Goal: Book appointment/travel/reservation

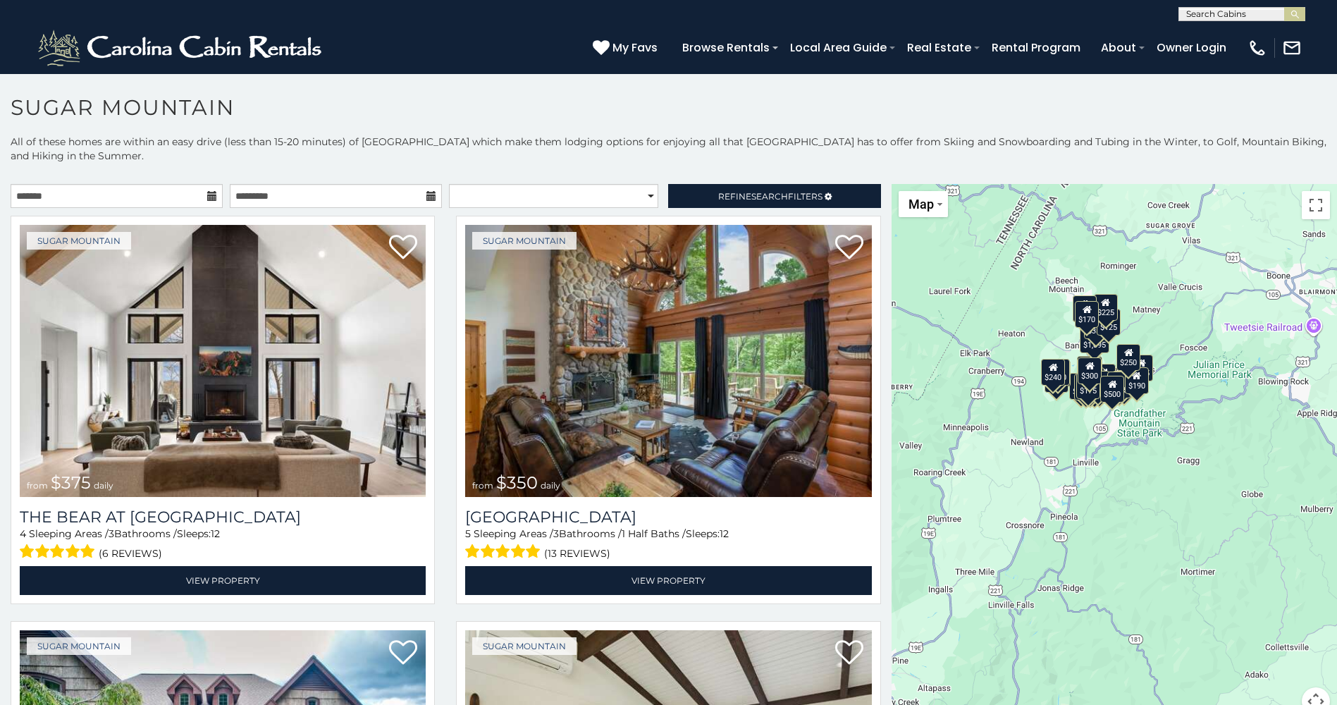
drag, startPoint x: 1252, startPoint y: 445, endPoint x: 1148, endPoint y: 314, distance: 167.5
click at [1148, 314] on div "$375 $350 $350 $200 $375 $195 $265 $190 $175 $155 $290 $345 $175 $1,095 $195 $2…" at bounding box center [1113, 458] width 445 height 548
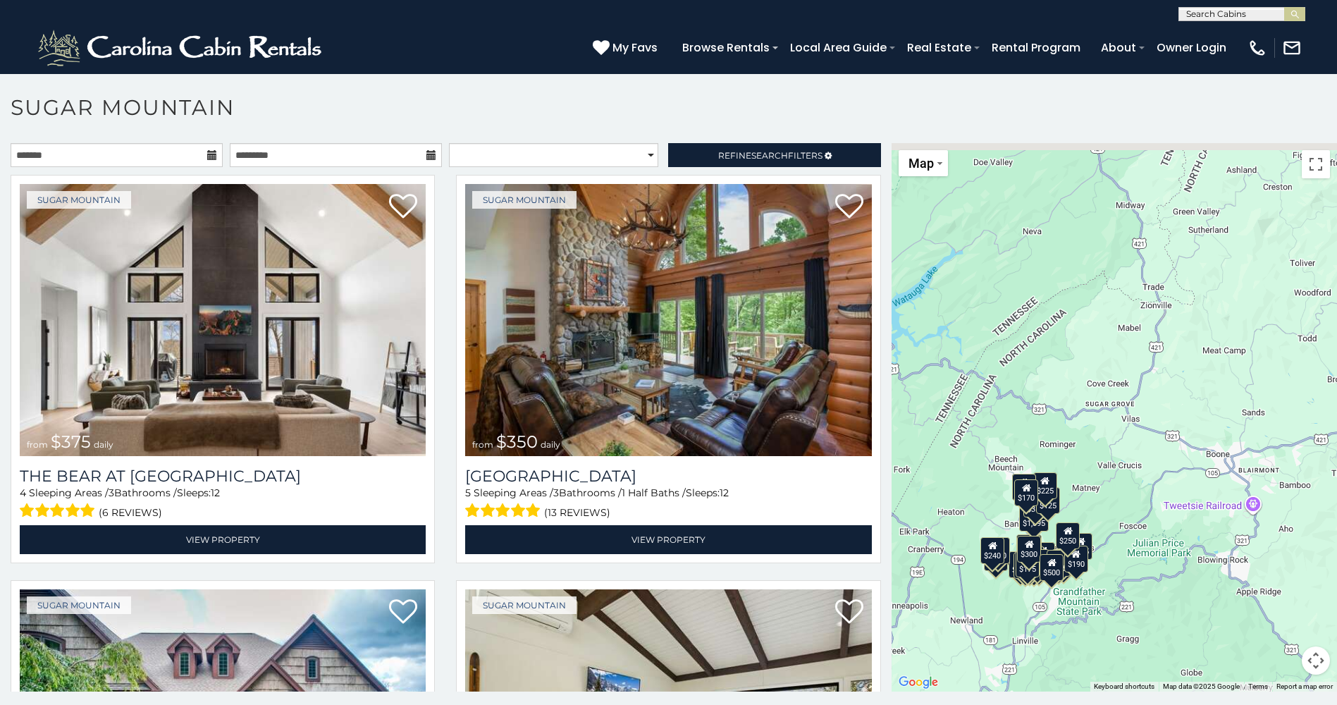
drag, startPoint x: 1156, startPoint y: 438, endPoint x: 1186, endPoint y: 655, distance: 219.1
click at [1186, 655] on div "$375 $350 $350 $200 $375 $195 $265 $190 $175 $155 $290 $345 $175 $1,095 $195 $2…" at bounding box center [1113, 417] width 445 height 548
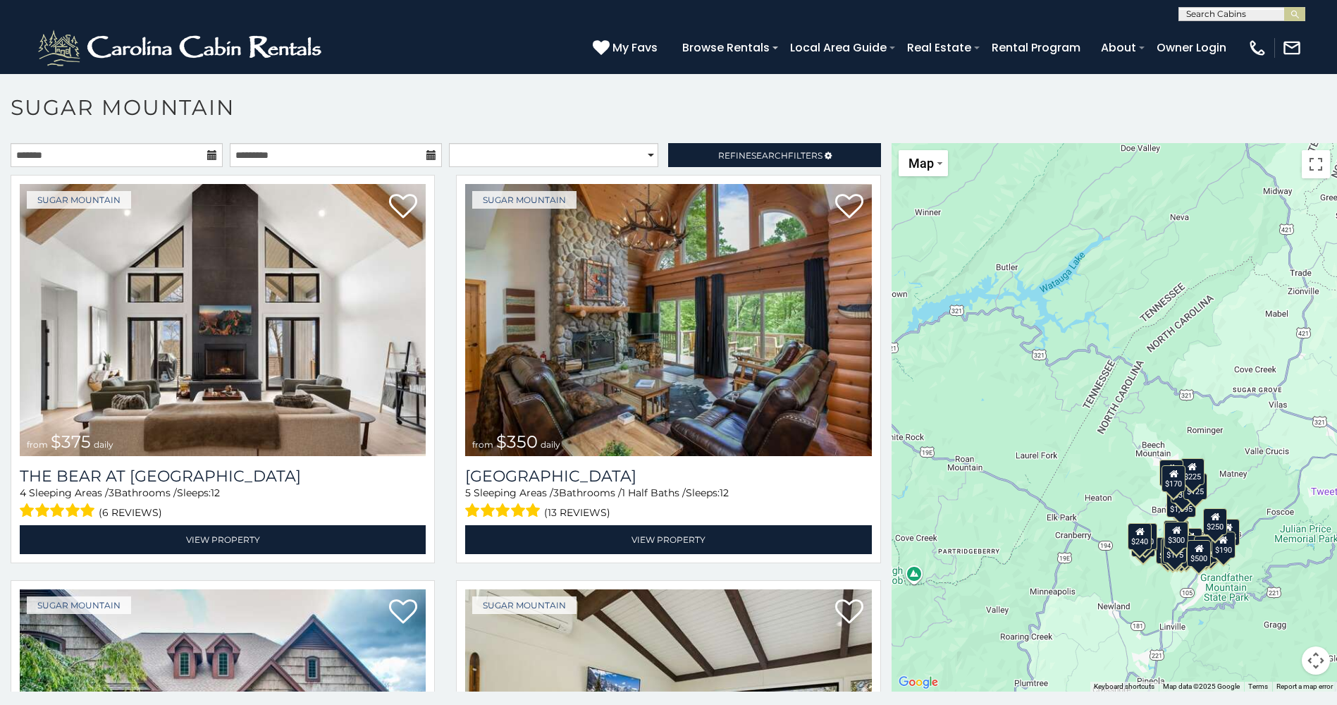
drag, startPoint x: 953, startPoint y: 423, endPoint x: 1007, endPoint y: 384, distance: 66.5
click at [1007, 384] on div "$375 $350 $350 $200 $375 $195 $265 $190 $175 $155 $290 $345 $175 $1,095 $195 $2…" at bounding box center [1113, 417] width 445 height 548
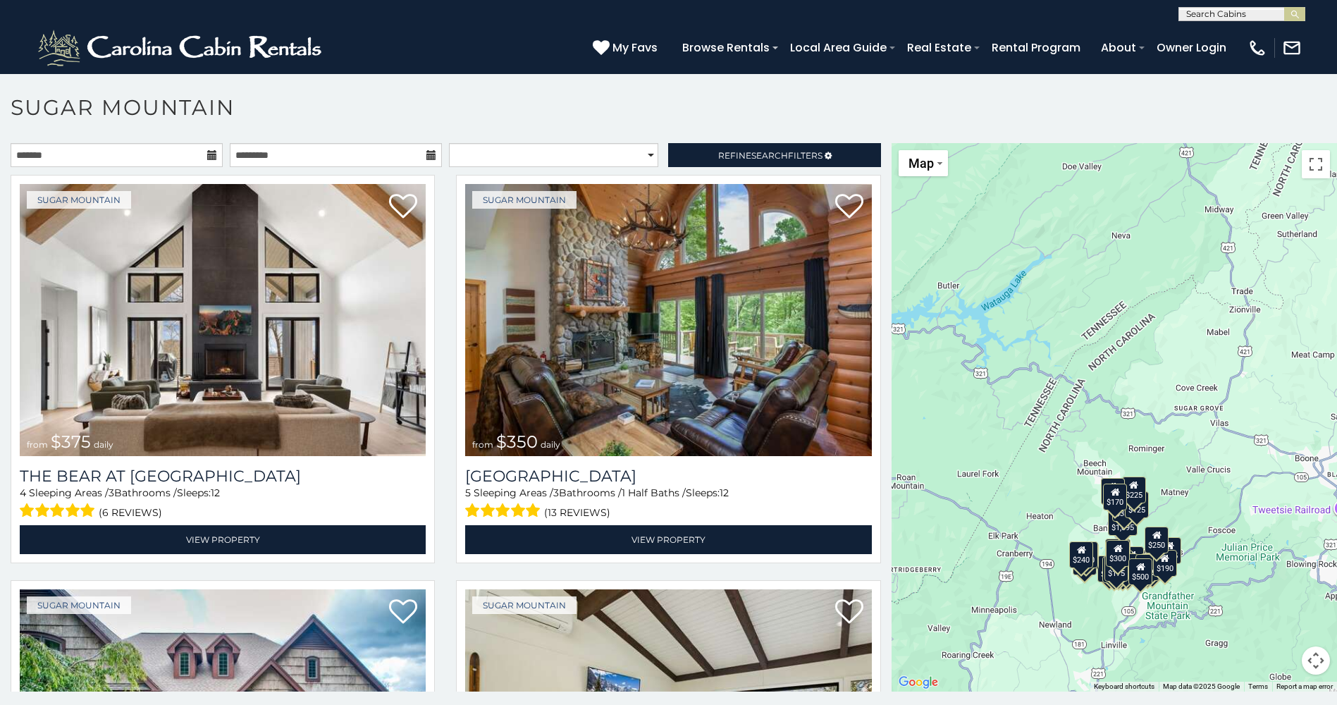
drag, startPoint x: 1190, startPoint y: 454, endPoint x: 1135, endPoint y: 473, distance: 58.2
click at [1135, 473] on div "$375 $350 $350 $200 $375 $195 $265 $190 $175 $155 $290 $345 $175 $1,095 $195 $2…" at bounding box center [1113, 417] width 445 height 548
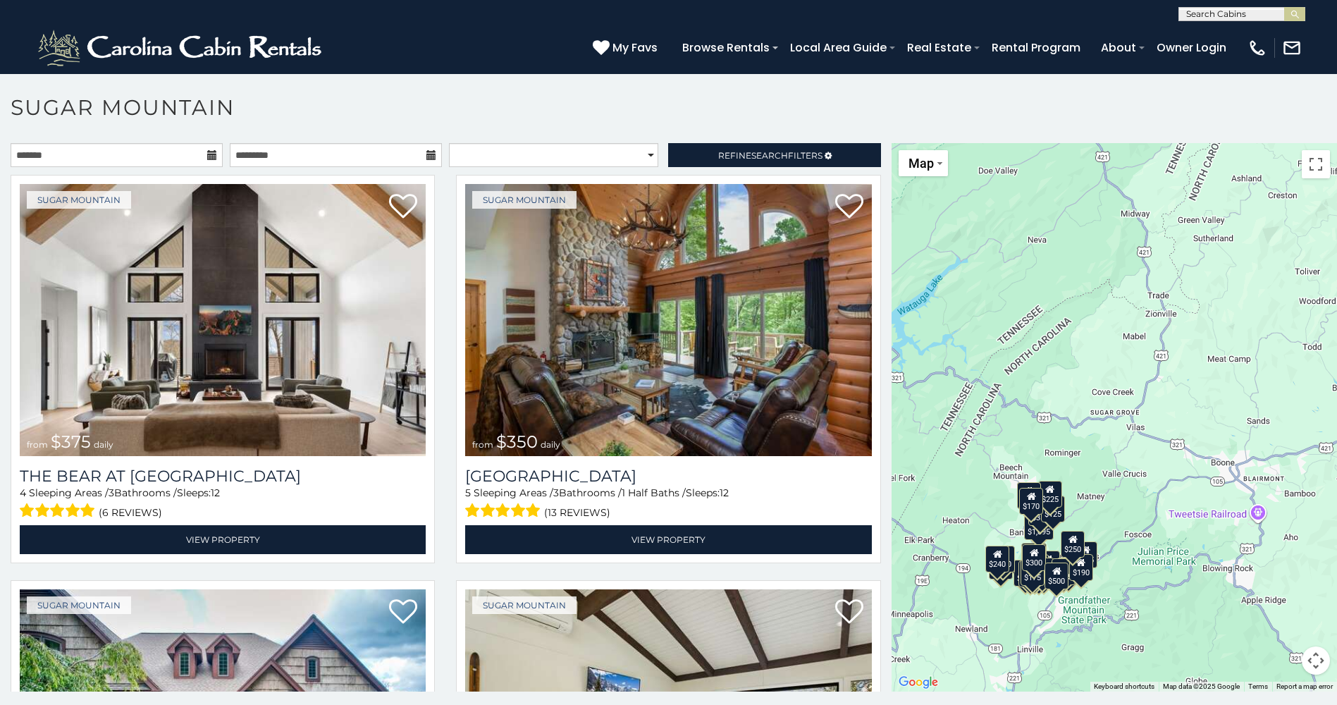
drag, startPoint x: 1224, startPoint y: 510, endPoint x: 1192, endPoint y: 494, distance: 35.6
click at [1192, 494] on div "$375 $350 $350 $200 $375 $195 $265 $190 $175 $155 $290 $345 $175 $1,095 $195 $2…" at bounding box center [1113, 417] width 445 height 548
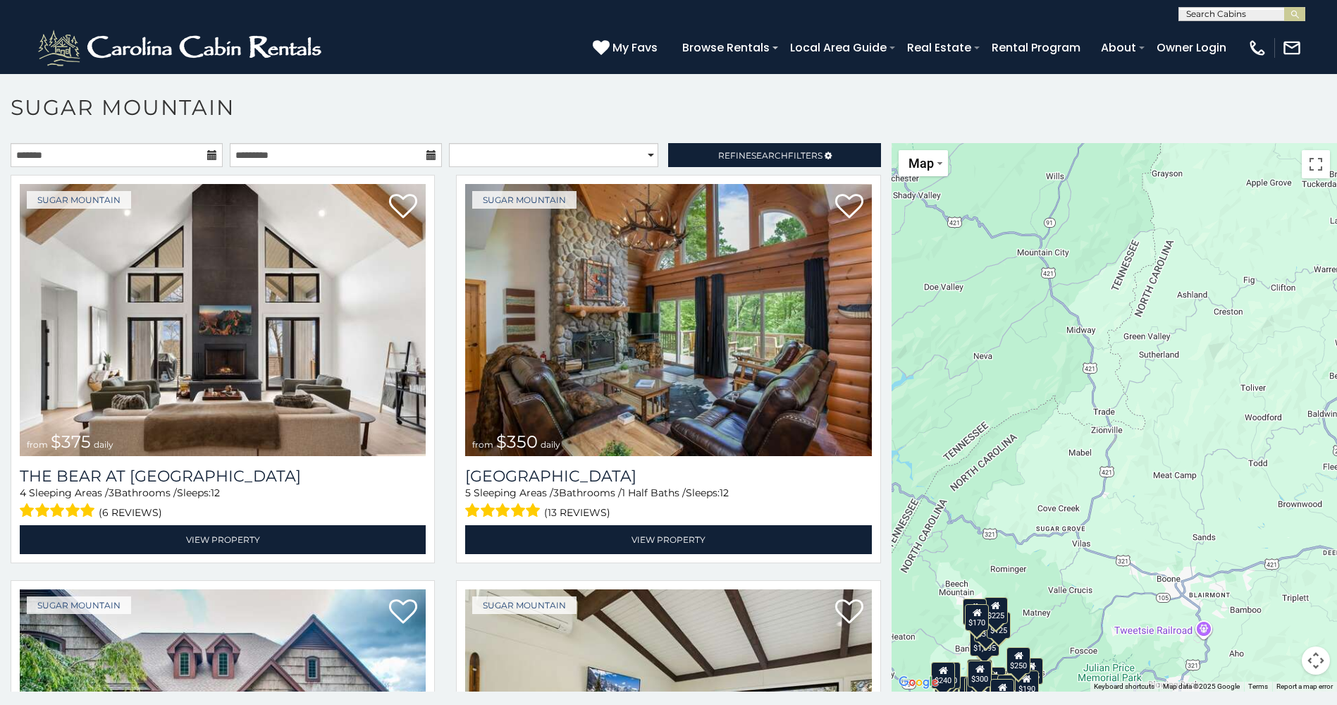
drag, startPoint x: 1182, startPoint y: 392, endPoint x: 1125, endPoint y: 515, distance: 135.9
click at [1125, 515] on div "$375 $350 $350 $200 $375 $195 $265 $190 $175 $155 $290 $345 $175 $1,095 $195 $2…" at bounding box center [1113, 417] width 445 height 548
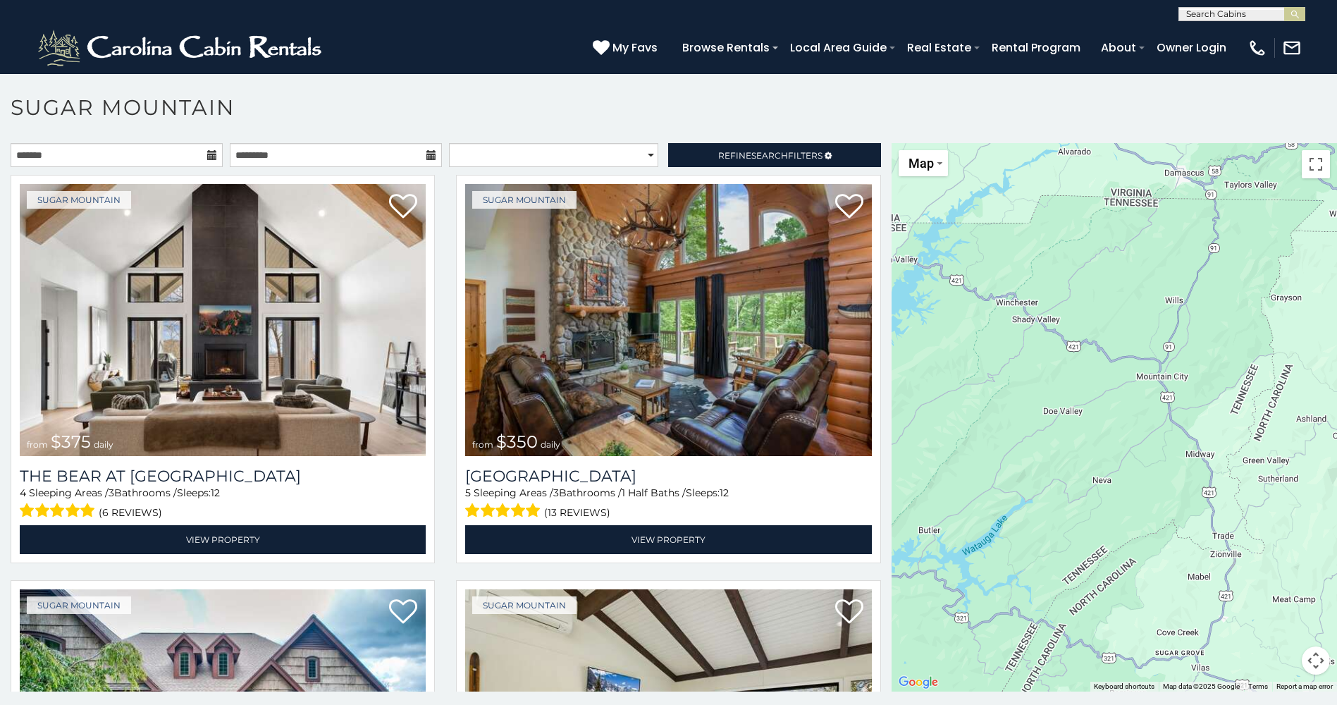
drag, startPoint x: 1185, startPoint y: 433, endPoint x: 1304, endPoint y: 557, distance: 171.9
click at [1304, 557] on div "$375 $350 $350 $200 $375 $195 $265 $190 $175 $155 $290 $345 $175 $1,095 $195 $2…" at bounding box center [1113, 417] width 445 height 548
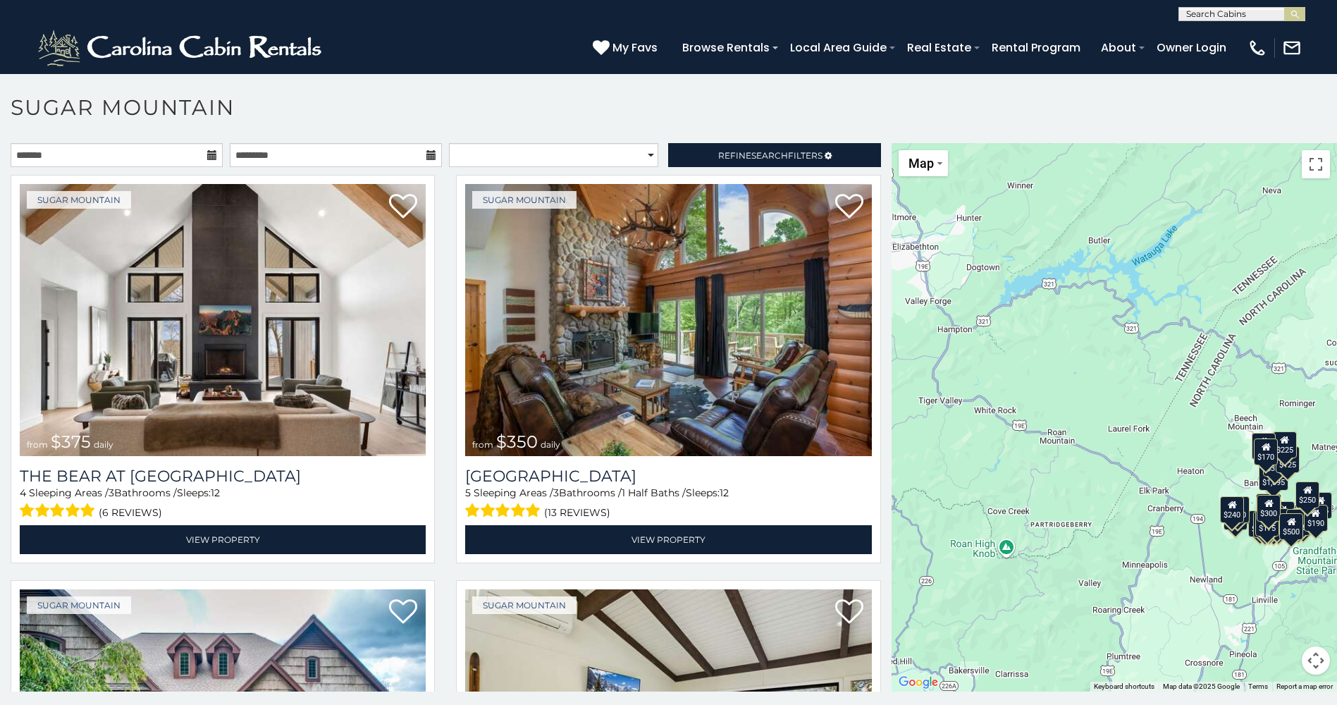
drag, startPoint x: 1060, startPoint y: 523, endPoint x: 1163, endPoint y: 324, distance: 223.4
click at [1210, 236] on div "$375 $350 $350 $200 $375 $195 $265 $190 $175 $155 $290 $345 $175 $1,095 $195 $2…" at bounding box center [1113, 417] width 445 height 548
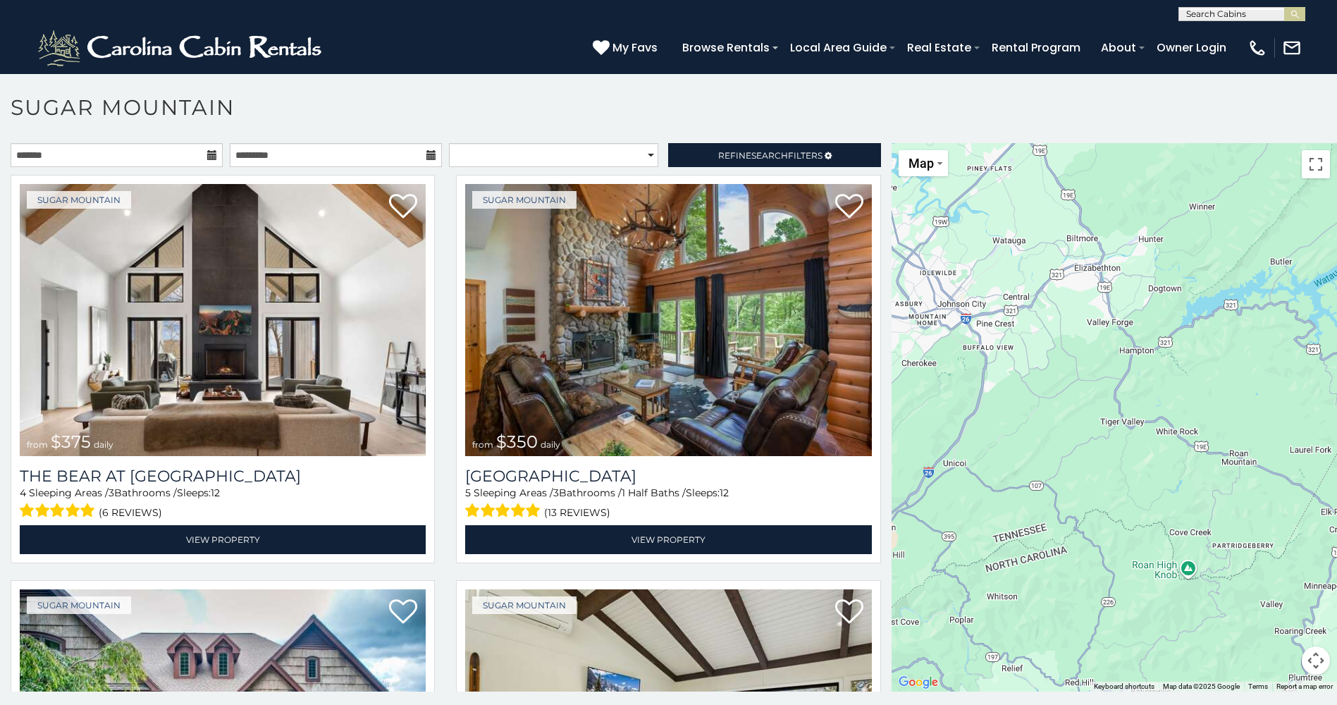
drag, startPoint x: 1012, startPoint y: 510, endPoint x: 1196, endPoint y: 578, distance: 195.9
click at [1196, 578] on div "$375 $350 $350 $200 $375 $195 $265 $190 $175 $155 $290 $345 $175 $1,095 $195 $2…" at bounding box center [1113, 417] width 445 height 548
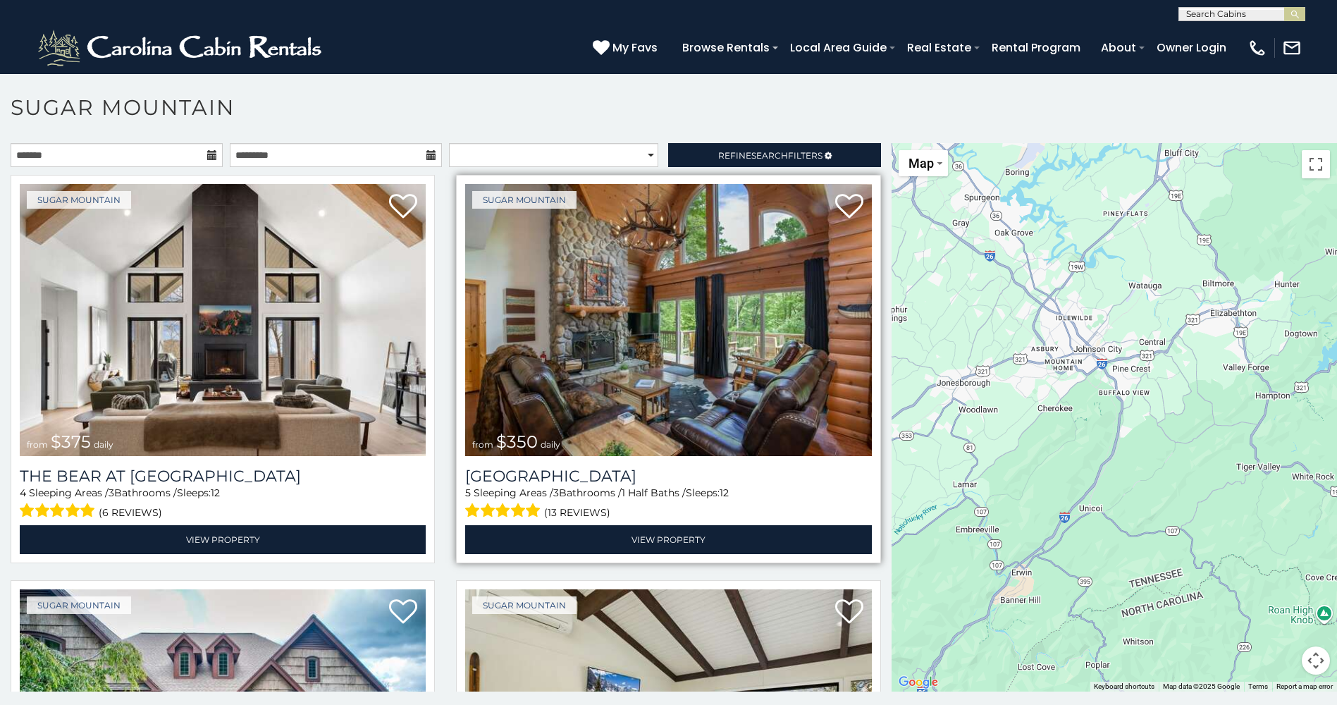
drag, startPoint x: 1024, startPoint y: 517, endPoint x: 838, endPoint y: 415, distance: 212.8
click at [838, 143] on main "**********" at bounding box center [668, 143] width 1337 height 0
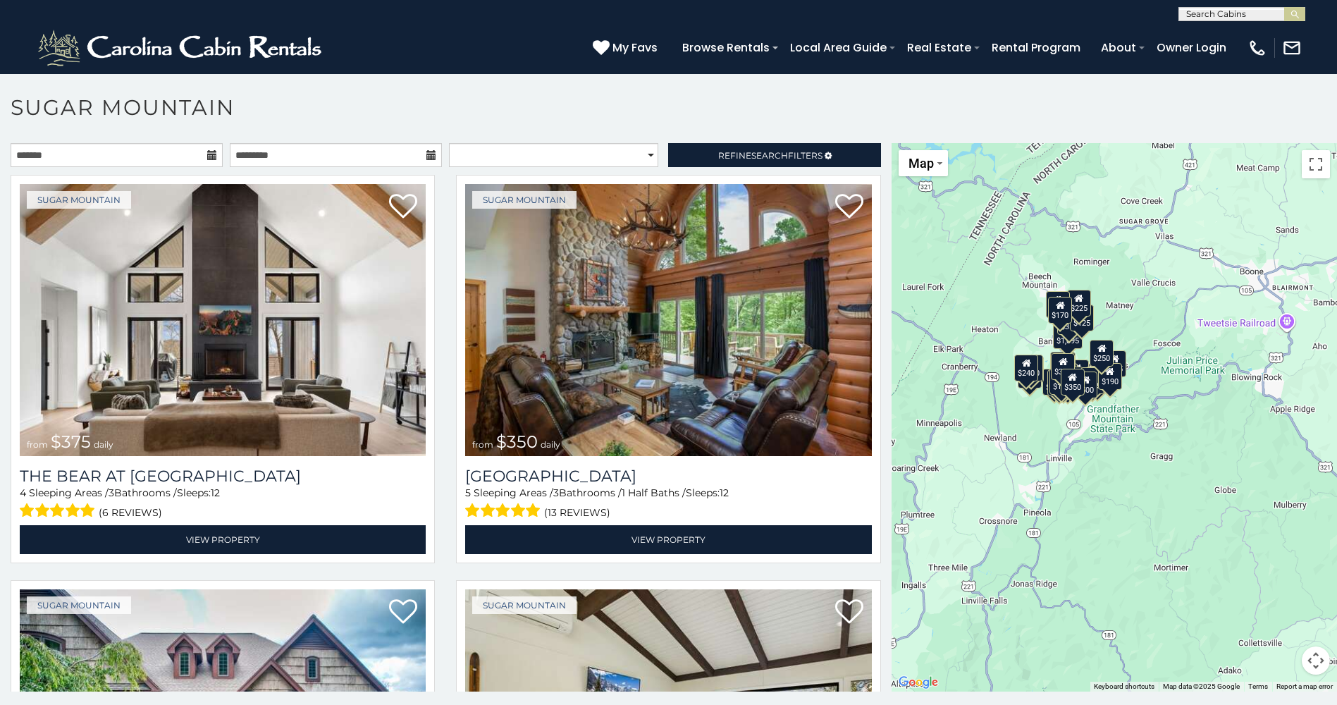
drag, startPoint x: 1162, startPoint y: 540, endPoint x: 1239, endPoint y: 611, distance: 104.2
click at [1239, 611] on div "$375 $350 $350 $200 $375 $195 $265 $190 $175 $155 $290 $345 $175 $1,095 $195 $2…" at bounding box center [1113, 417] width 445 height 548
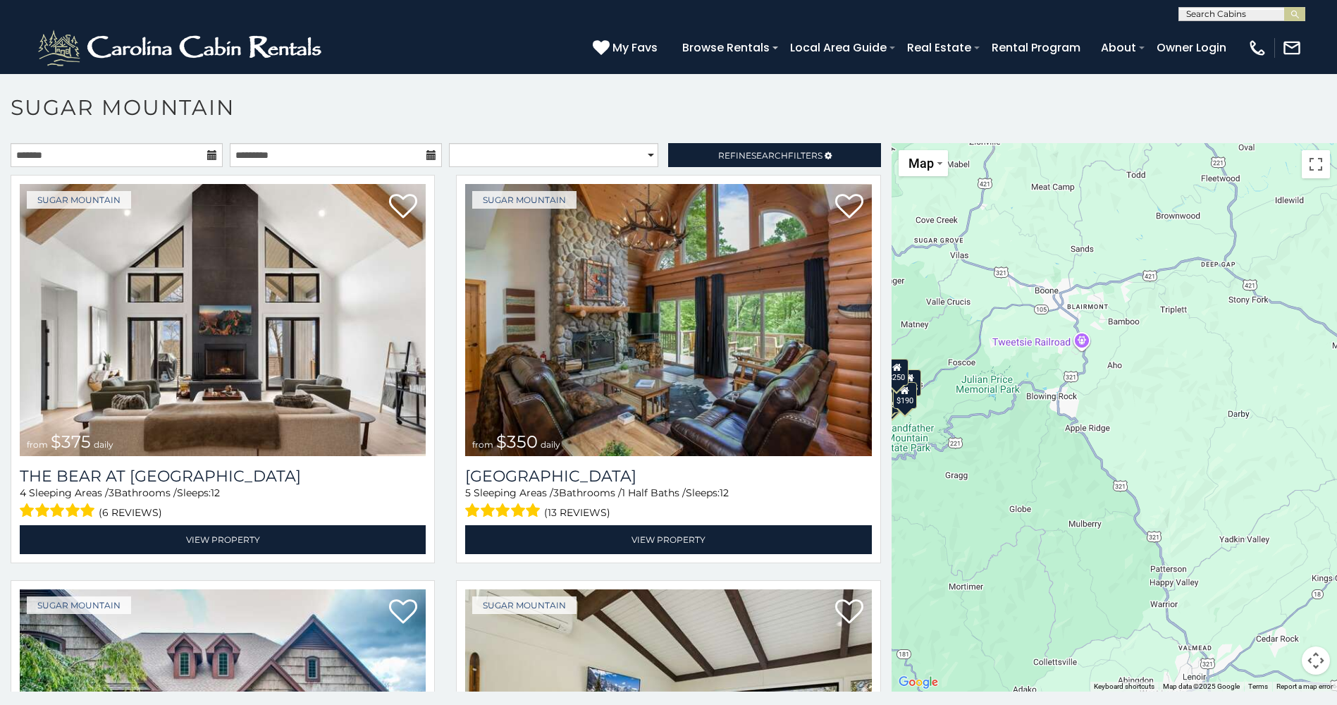
drag, startPoint x: 1236, startPoint y: 501, endPoint x: 1048, endPoint y: 495, distance: 188.2
click at [1031, 521] on div "$375 $350 $350 $200 $375 $195 $265 $190 $175 $155 $290 $345 $175 $1,095 $195 $2…" at bounding box center [1113, 417] width 445 height 548
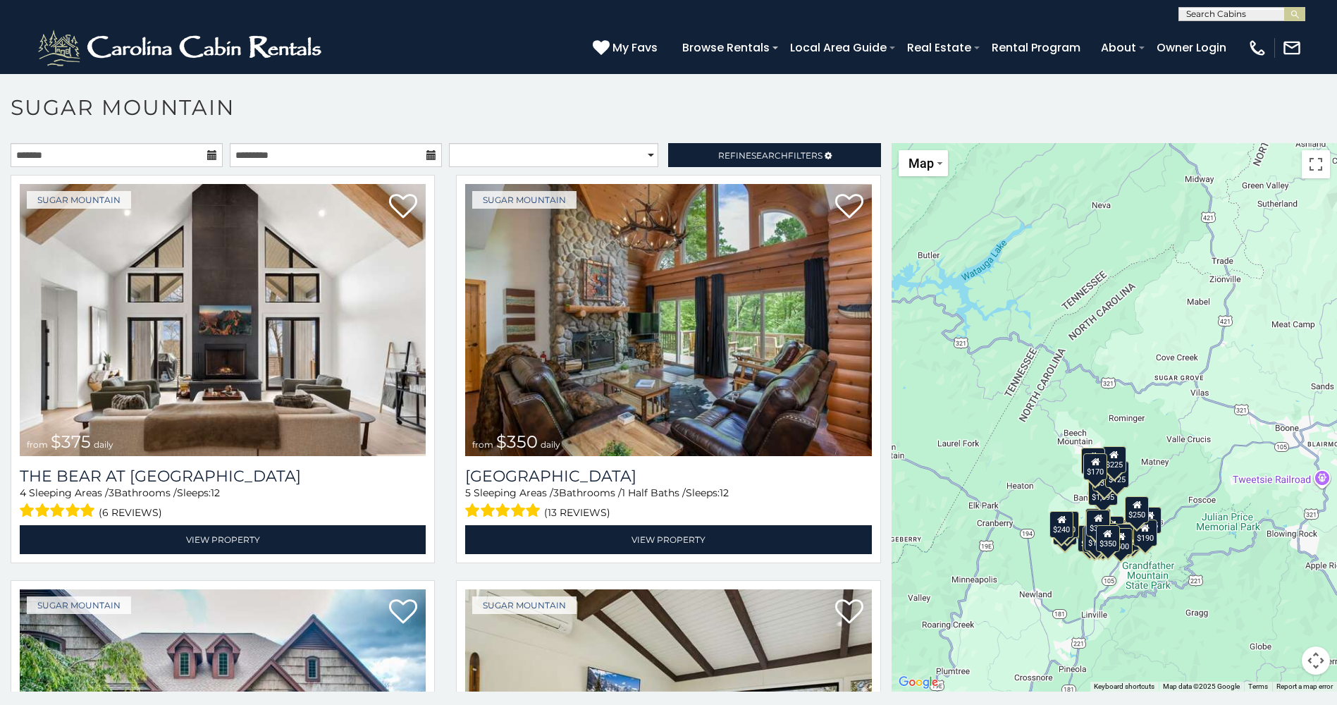
drag, startPoint x: 1099, startPoint y: 500, endPoint x: 1299, endPoint y: 602, distance: 224.7
click at [1299, 602] on div "$375 $350 $350 $200 $375 $195 $265 $190 $175 $155 $290 $345 $175 $1,095 $195 $2…" at bounding box center [1113, 417] width 445 height 548
